Goal: Task Accomplishment & Management: Complete application form

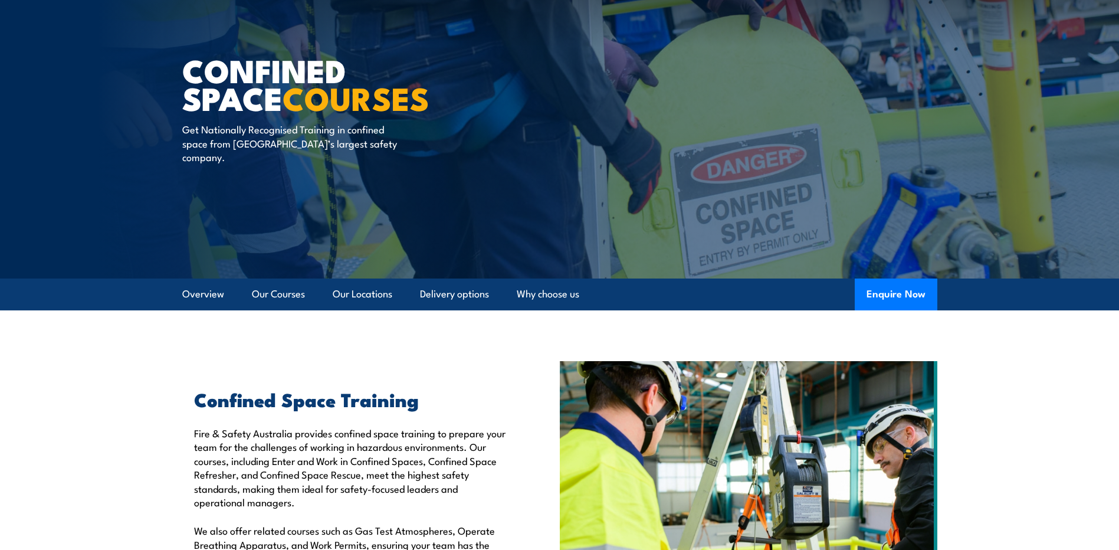
scroll to position [59, 0]
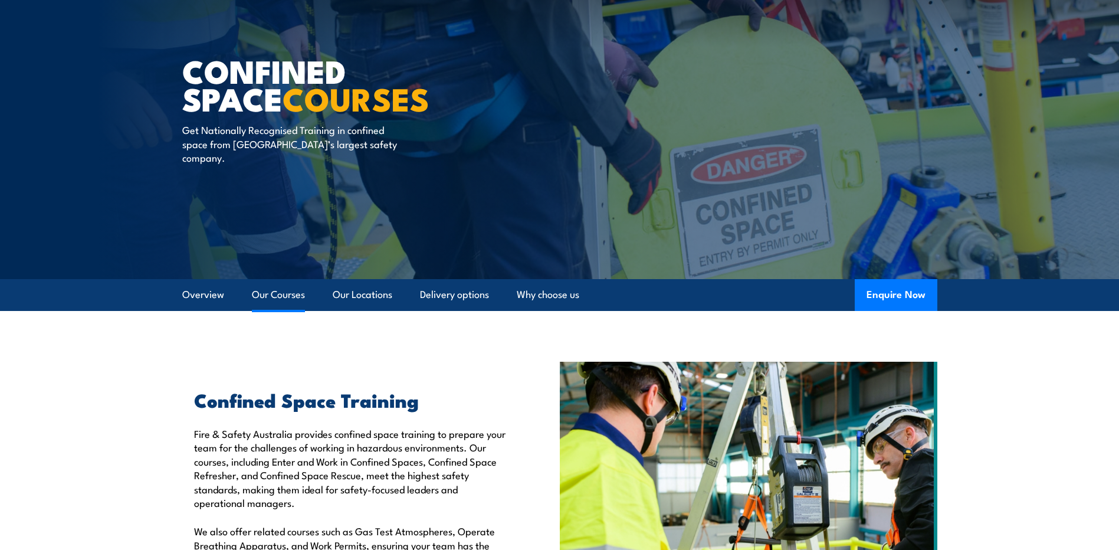
click at [274, 296] on link "Our Courses" at bounding box center [278, 294] width 53 height 31
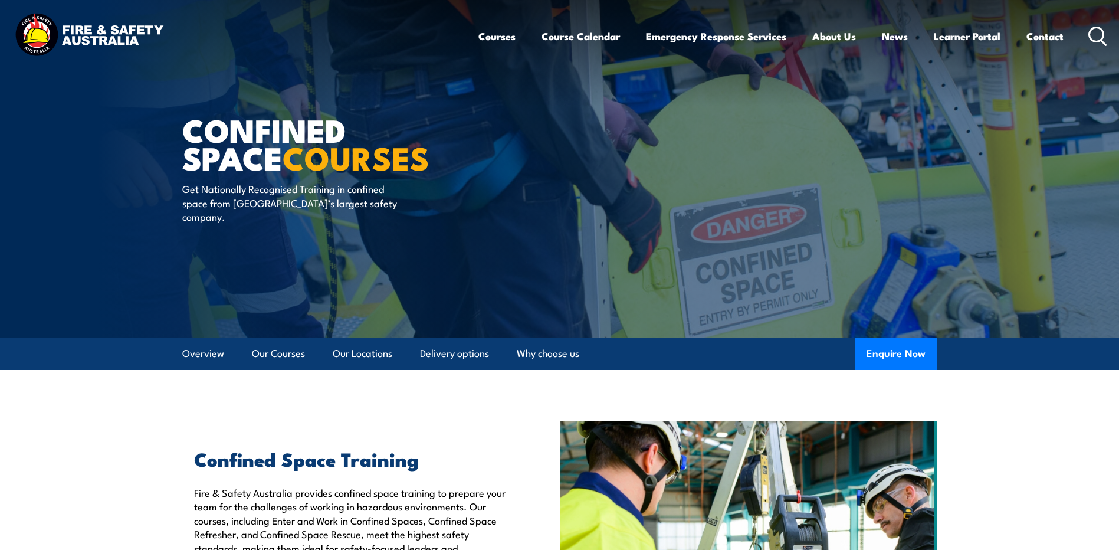
click at [74, 32] on img at bounding box center [89, 36] width 155 height 51
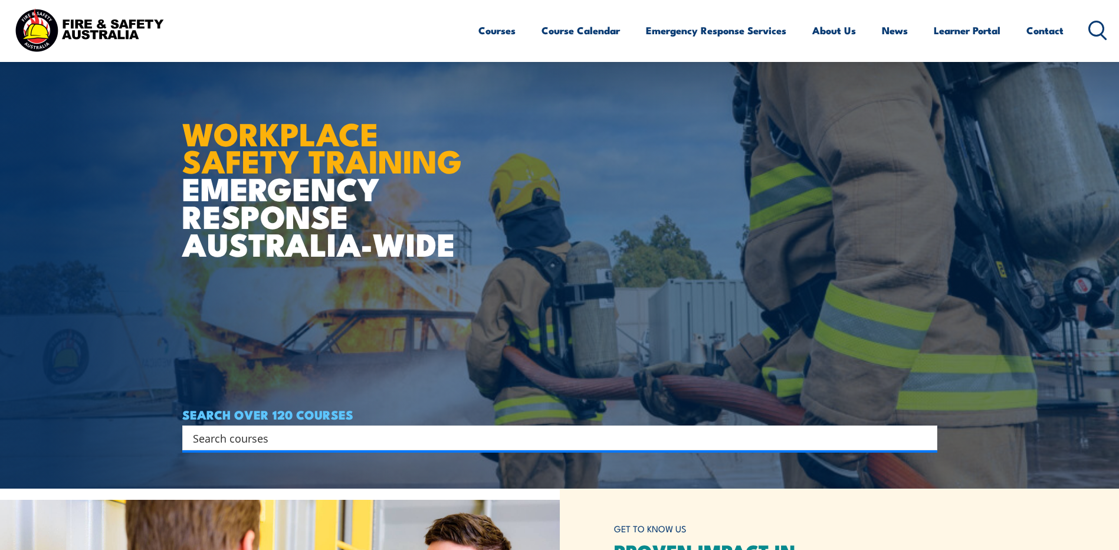
scroll to position [354, 0]
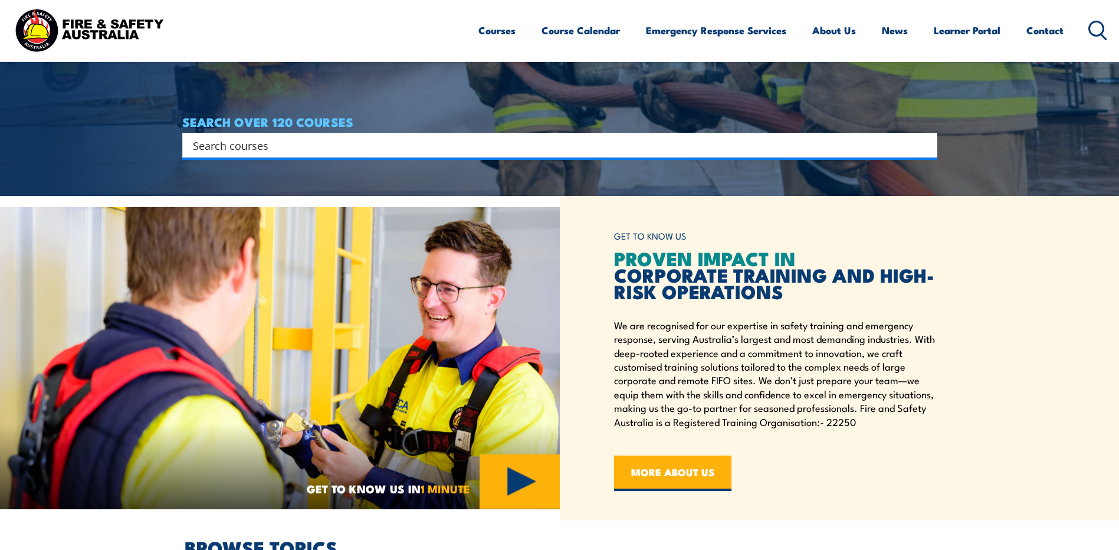
click at [275, 137] on input "Search input" at bounding box center [552, 145] width 718 height 18
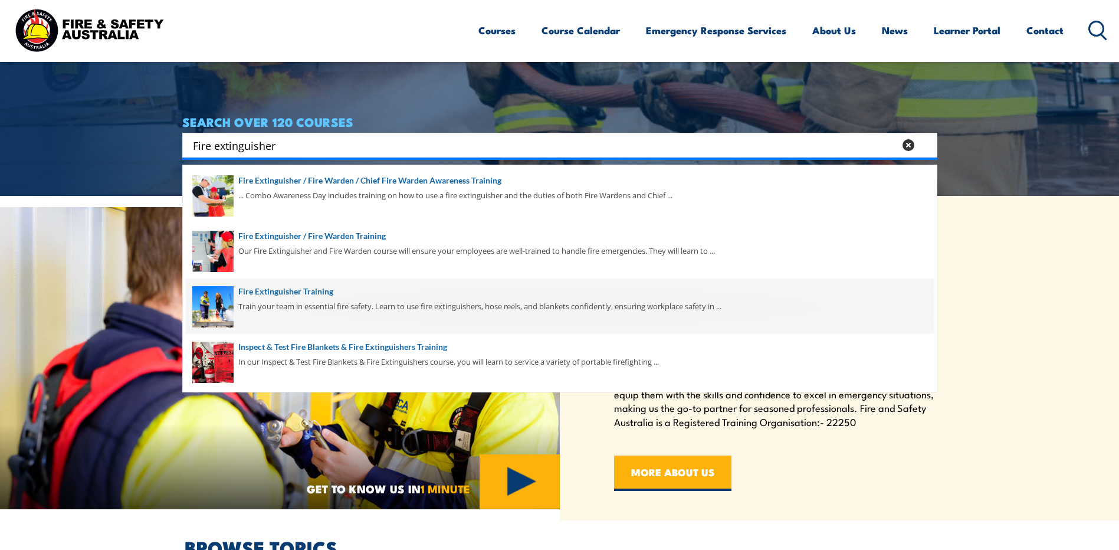
type input "Fire extinguisher"
click at [310, 291] on span at bounding box center [560, 305] width 748 height 55
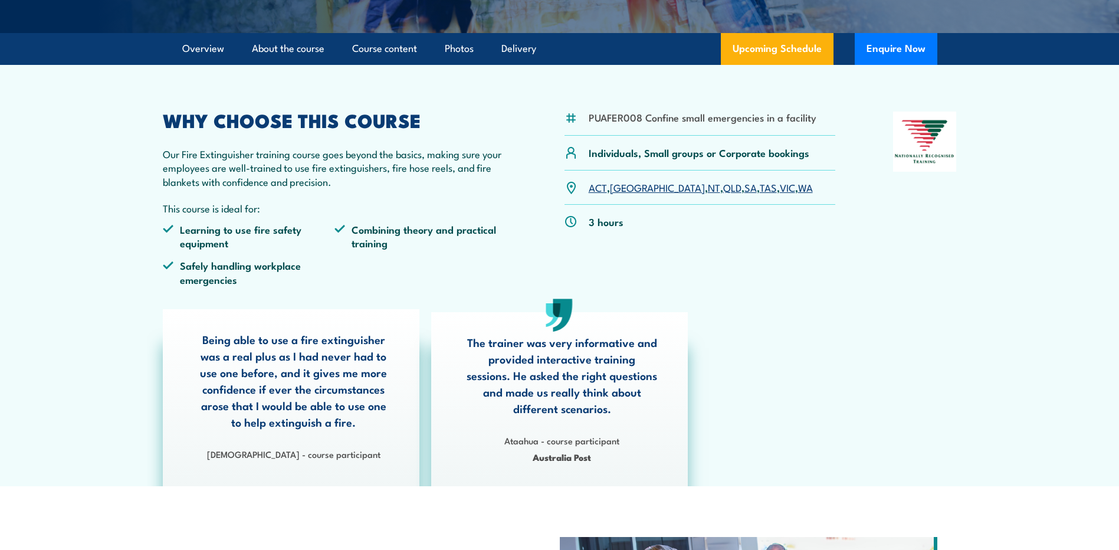
scroll to position [118, 0]
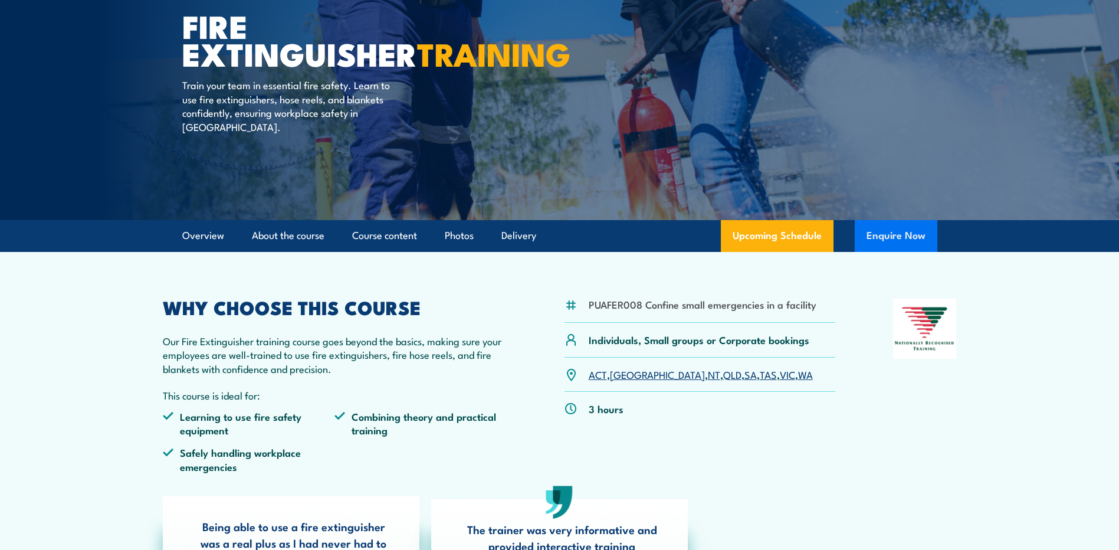
click at [890, 244] on button "Enquire Now" at bounding box center [896, 236] width 83 height 32
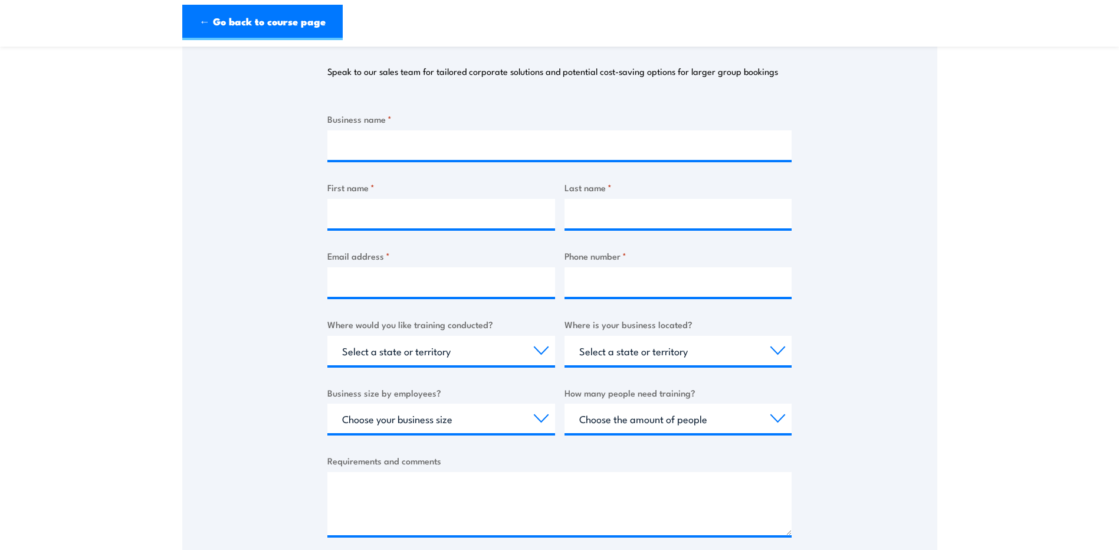
scroll to position [177, 0]
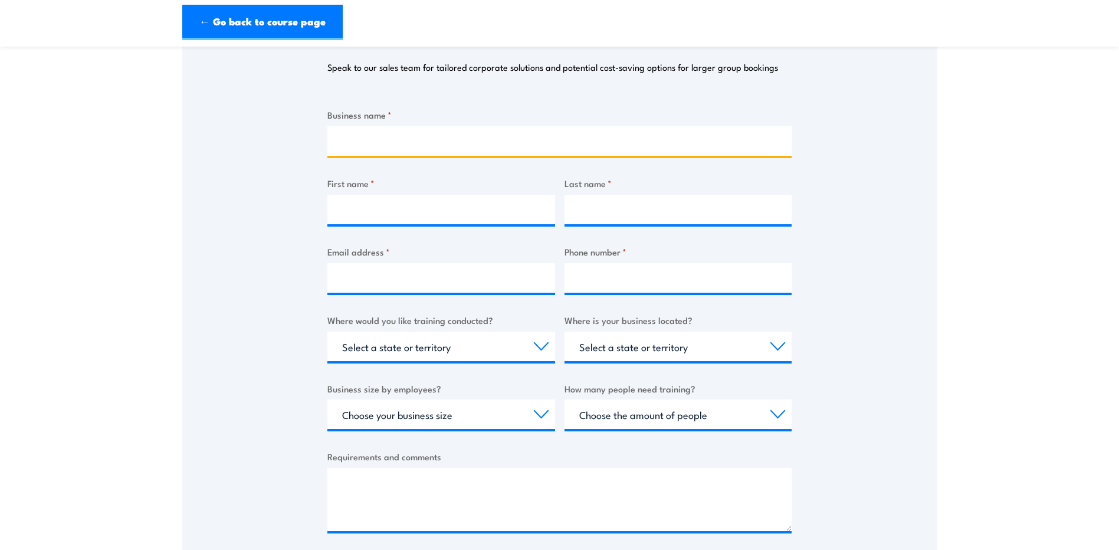
click at [369, 135] on input "Business name *" at bounding box center [559, 140] width 464 height 29
type input "Treasury Wine Estate McLaren Vale"
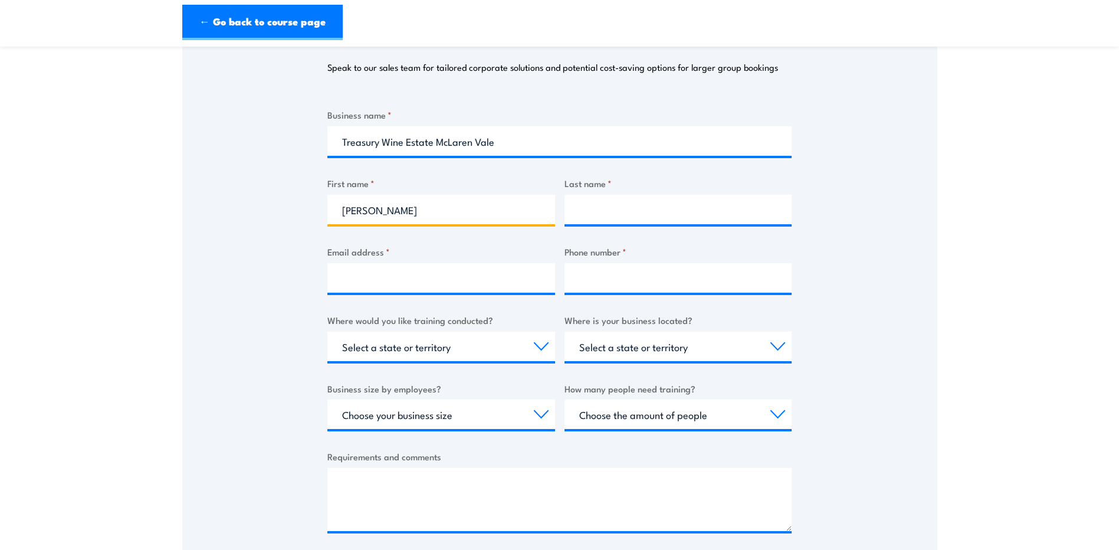
type input "Laura"
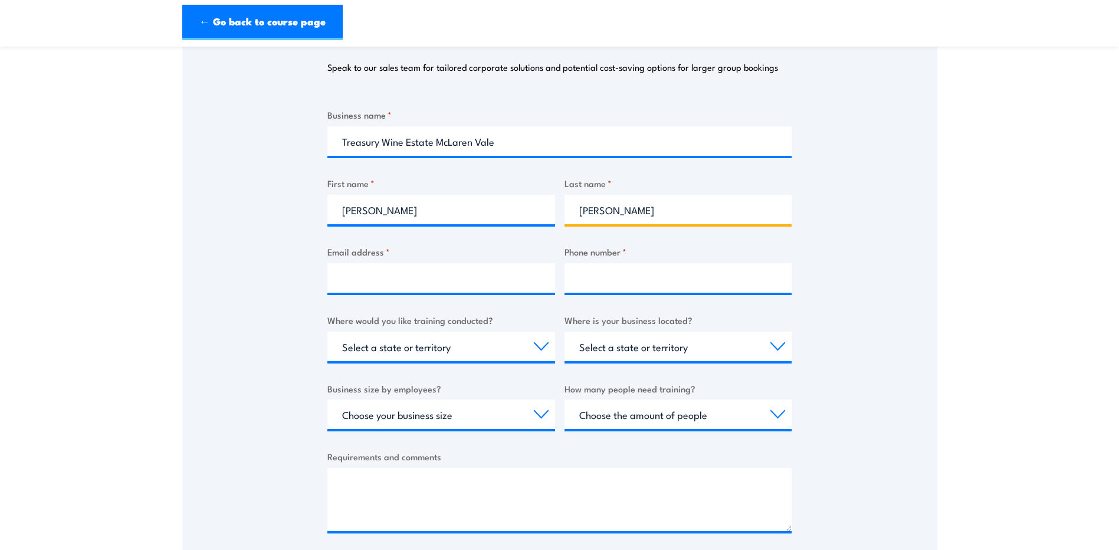
type input "Boyce"
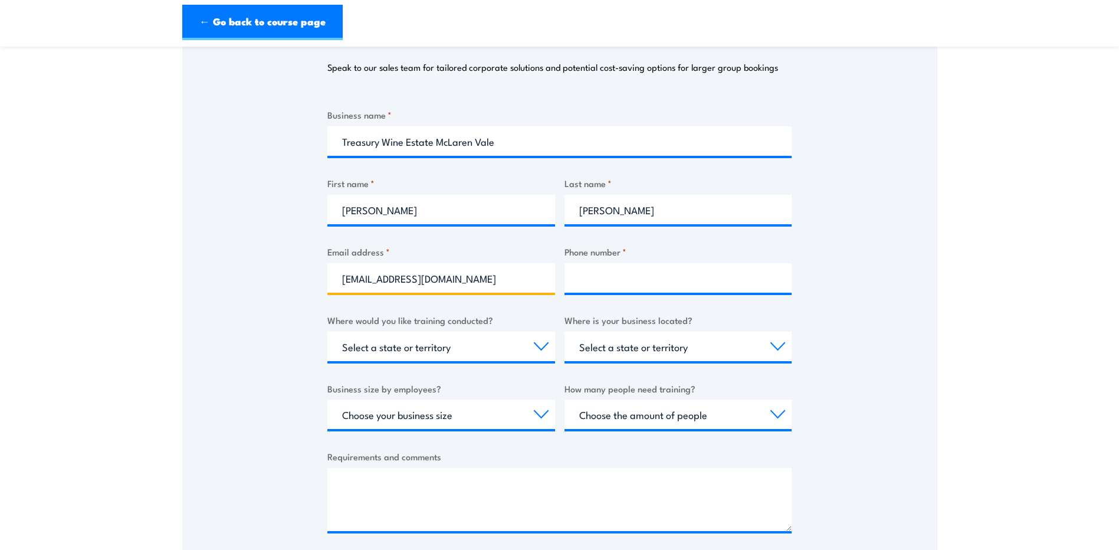
type input "mclarenvalevineyard@tweglobal.com"
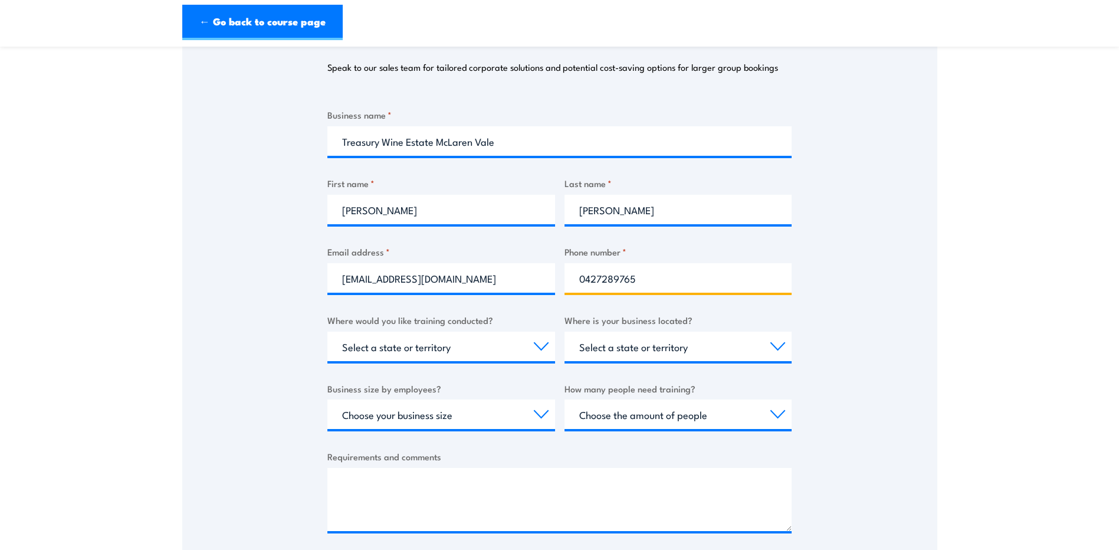
type input "0427289765"
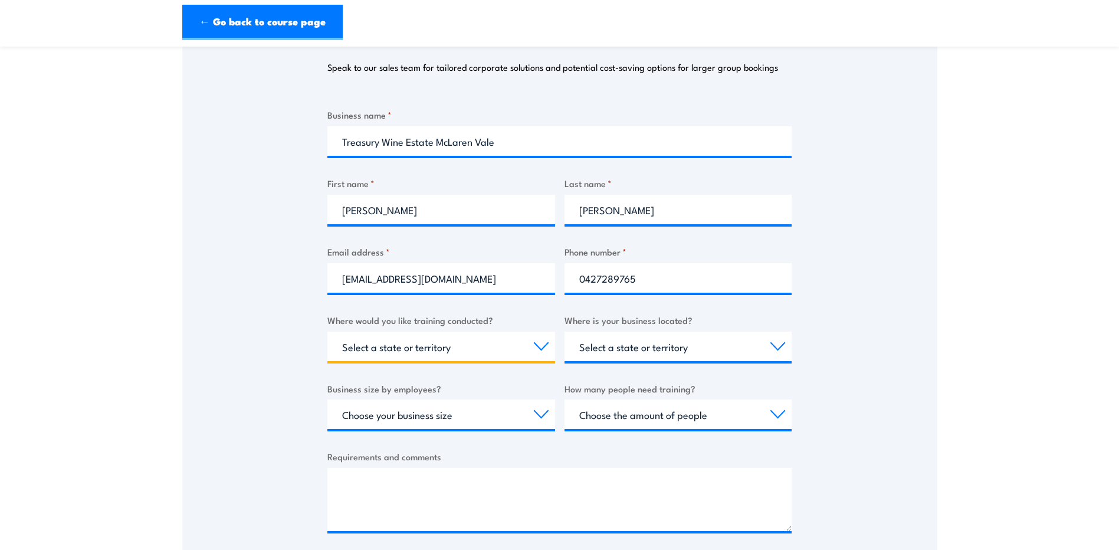
click at [475, 343] on select "Select a state or territory Nationally - multiple locations QLD NSW VIC SA ACT …" at bounding box center [441, 346] width 228 height 29
select select "SA"
click at [327, 332] on select "Select a state or territory Nationally - multiple locations QLD NSW VIC SA ACT …" at bounding box center [441, 346] width 228 height 29
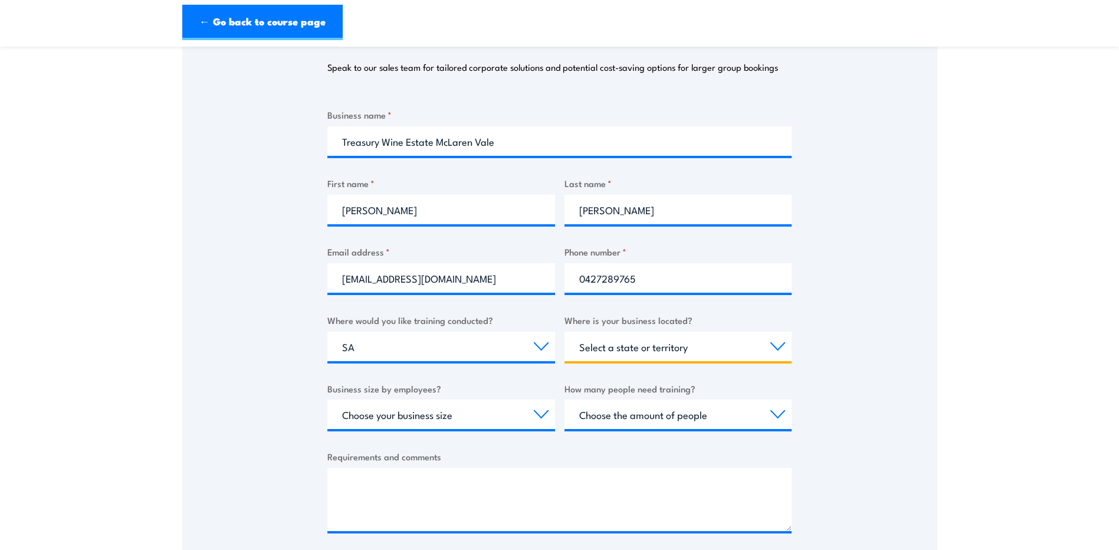
click at [684, 345] on select "Select a state or territory QLD NSW VIC SA ACT WA TAS NT" at bounding box center [679, 346] width 228 height 29
select select "SA"
click at [565, 332] on select "Select a state or territory QLD NSW VIC SA ACT WA TAS NT" at bounding box center [679, 346] width 228 height 29
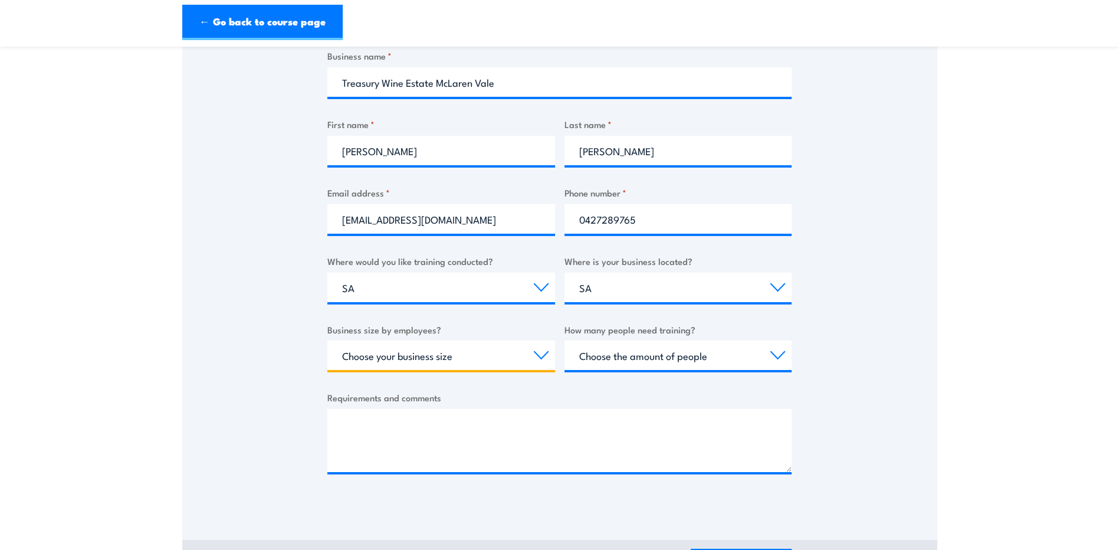
click at [396, 357] on select "Choose your business size 1 to 19 20 to 199 200+" at bounding box center [441, 354] width 228 height 29
select select "1 to 19"
click at [327, 340] on select "Choose your business size 1 to 19 20 to 199 200+" at bounding box center [441, 354] width 228 height 29
click at [694, 359] on select "Choose the amount of people 1 to 4 5 to 19 20+" at bounding box center [679, 354] width 228 height 29
select select "5 to 19"
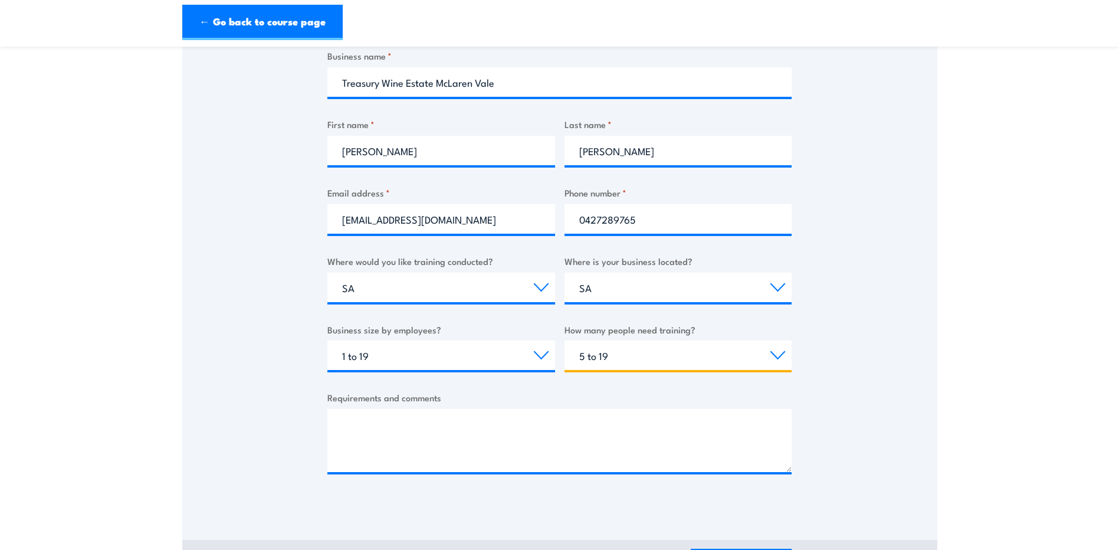
click at [565, 340] on select "Choose the amount of people 1 to 4 5 to 19 20+" at bounding box center [679, 354] width 228 height 29
click at [417, 418] on textarea "Requirements and comments" at bounding box center [559, 440] width 464 height 63
paste textarea "no-reply=substack.com@mg1.substack.com"
type textarea "no-reply=substack.com@mg1.substack.com"
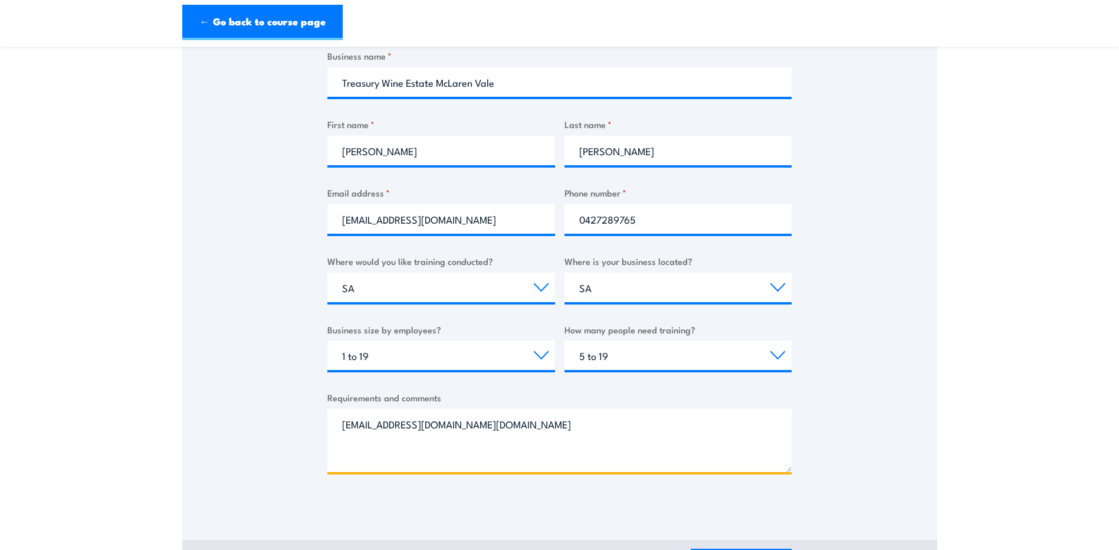
drag, startPoint x: 566, startPoint y: 426, endPoint x: 300, endPoint y: 423, distance: 266.1
click at [300, 423] on div "Thank you for your interest in this course. Speak to our sales team for tailore…" at bounding box center [559, 211] width 755 height 589
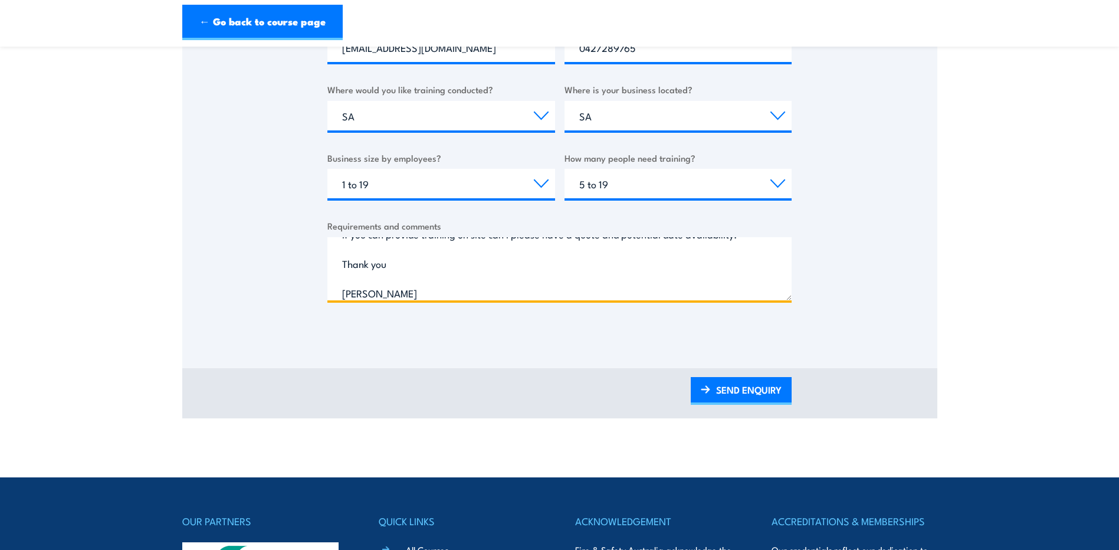
scroll to position [413, 0]
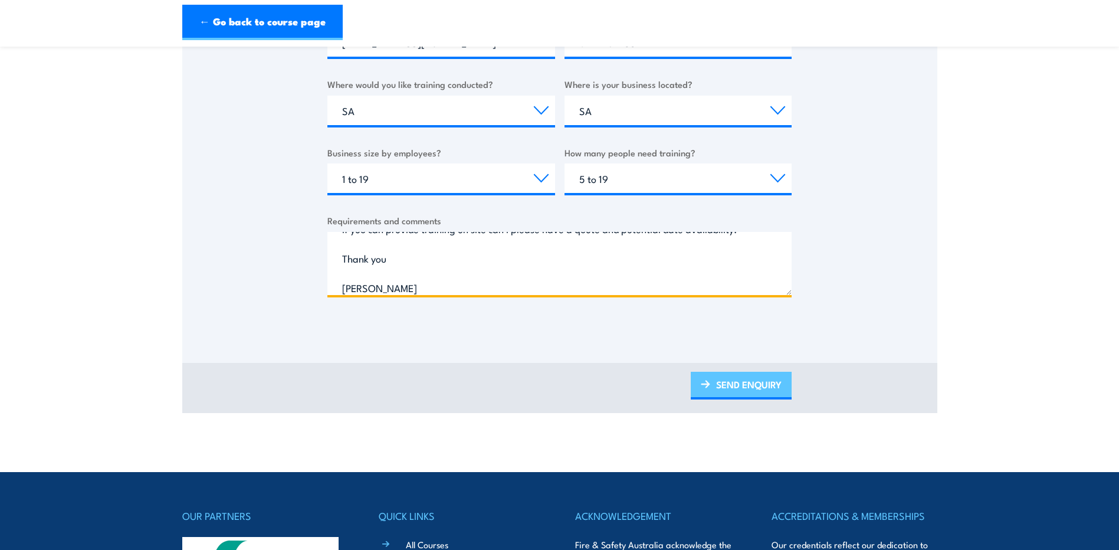
type textarea "Good morning, I am enquiring about Fire Extinguisher training for our site, and…"
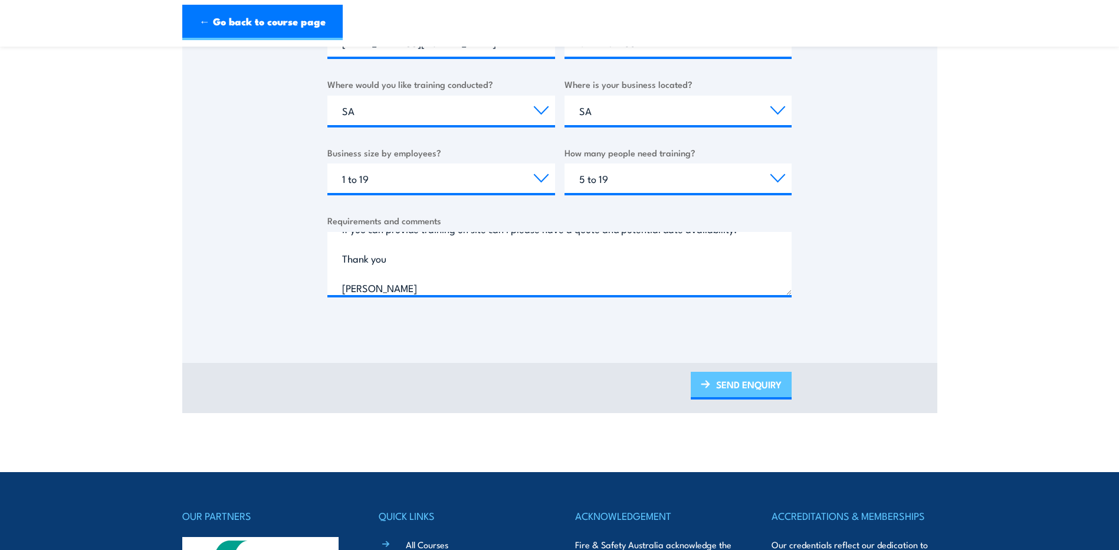
drag, startPoint x: 737, startPoint y: 382, endPoint x: 765, endPoint y: 386, distance: 28.0
click at [737, 382] on link "SEND ENQUIRY" at bounding box center [741, 386] width 101 height 28
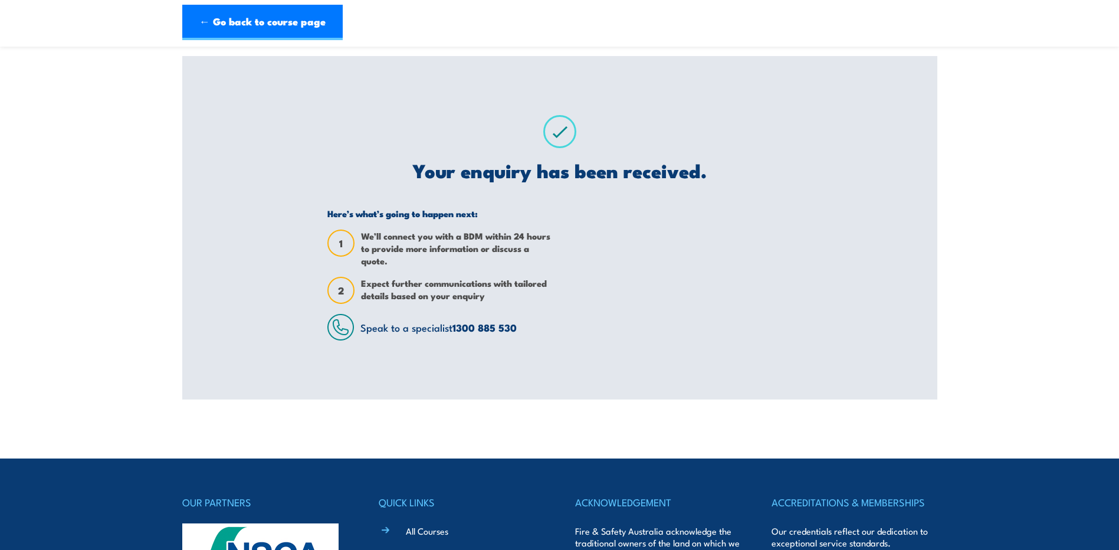
scroll to position [0, 0]
